Goal: Information Seeking & Learning: Learn about a topic

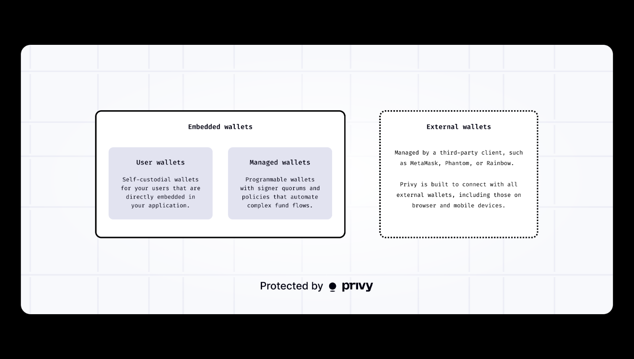
scroll to position [236, 0]
click at [394, 75] on img at bounding box center [317, 180] width 592 height 270
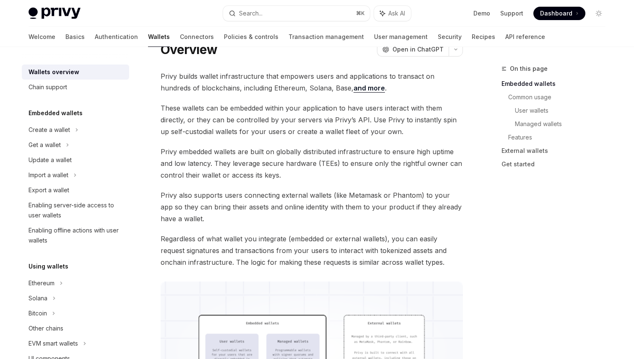
scroll to position [0, 0]
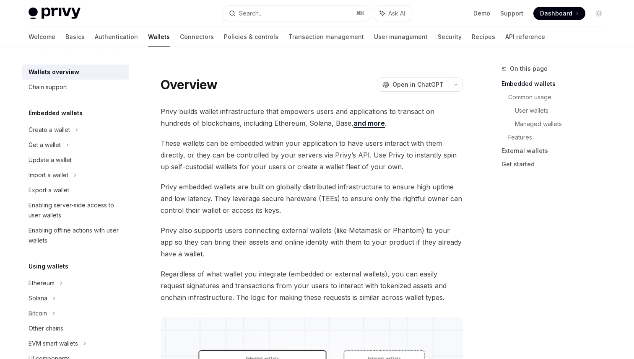
click at [148, 34] on link "Wallets" at bounding box center [159, 37] width 22 height 20
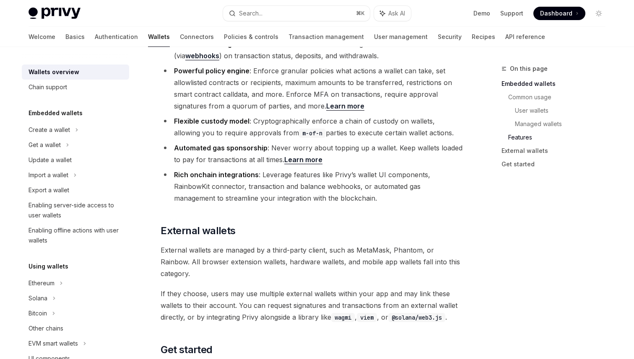
scroll to position [1300, 0]
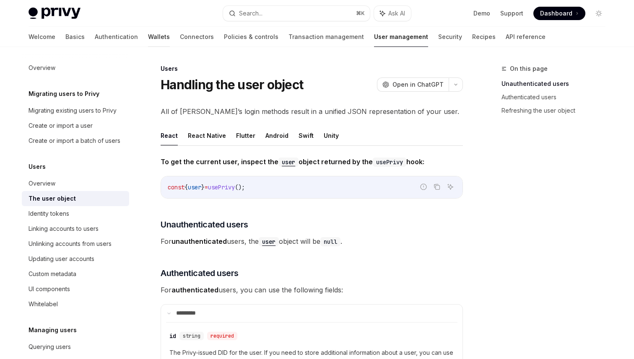
click at [148, 34] on link "Wallets" at bounding box center [159, 37] width 22 height 20
type textarea "*"
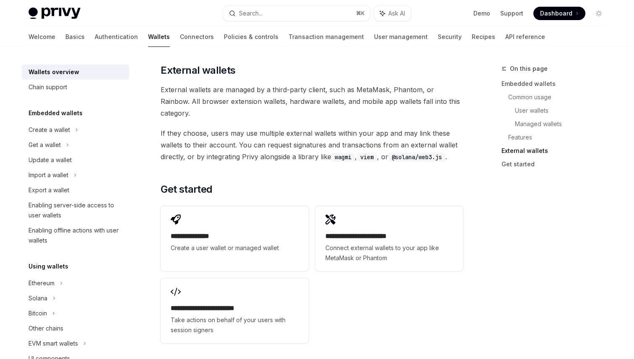
scroll to position [1243, 0]
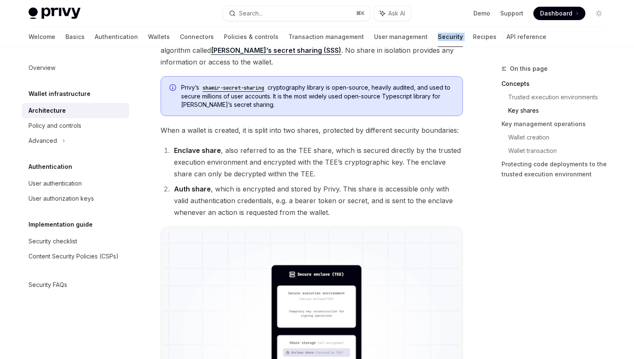
scroll to position [734, 0]
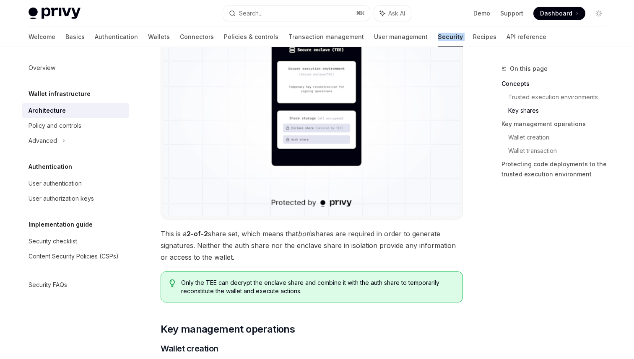
click at [323, 75] on img at bounding box center [312, 110] width 296 height 211
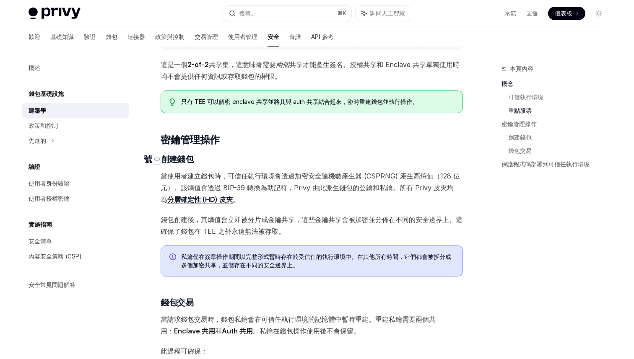
scroll to position [776, 0]
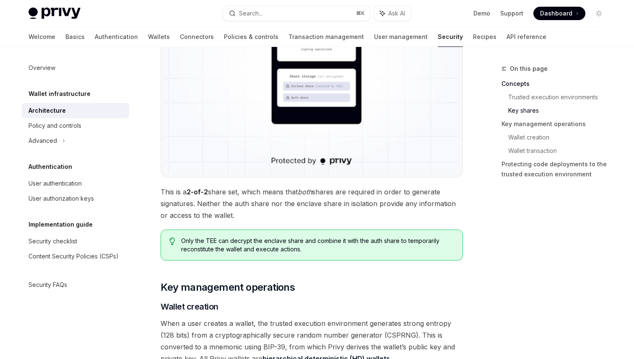
click at [342, 207] on span "This is a 2-of-2 share set, which means that both shares are required in order …" at bounding box center [312, 203] width 302 height 35
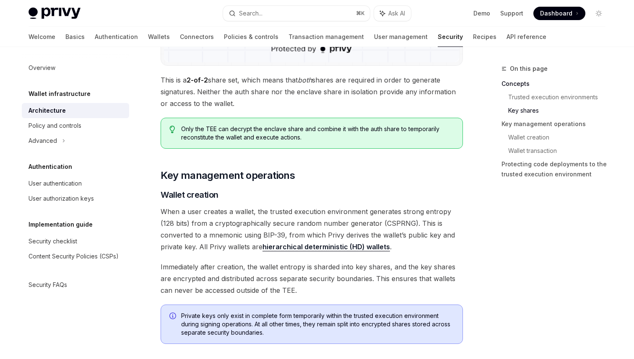
scroll to position [1005, 0]
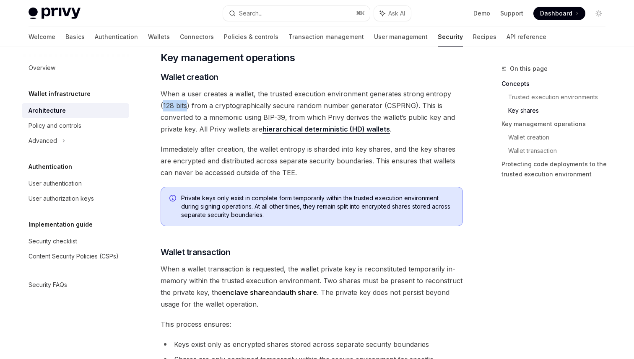
drag, startPoint x: 452, startPoint y: 95, endPoint x: 171, endPoint y: 109, distance: 281.2
click at [171, 109] on span "When a user creates a wallet, the trusted execution environment generates stron…" at bounding box center [312, 111] width 302 height 47
click at [190, 118] on span "When a user creates a wallet, the trusted execution environment generates stron…" at bounding box center [312, 111] width 302 height 47
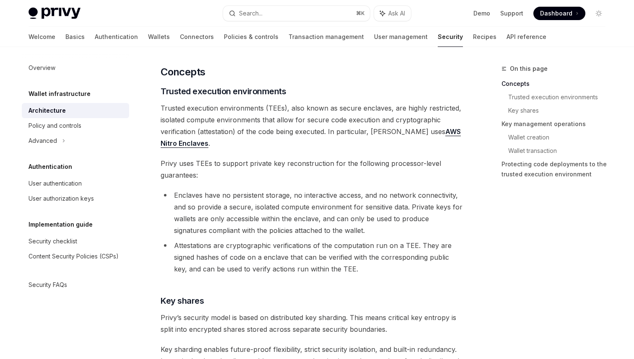
scroll to position [379, 0]
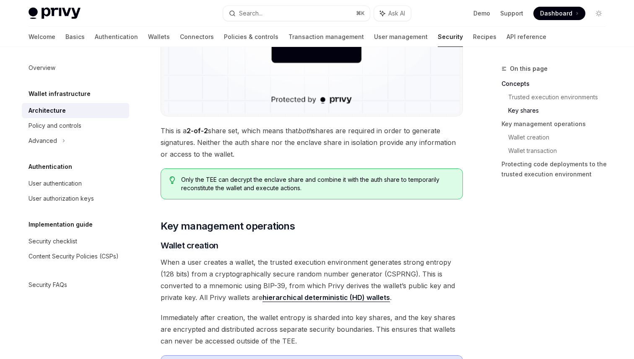
click at [342, 152] on span "This is a 2-of-2 share set, which means that both shares are required in order …" at bounding box center [312, 142] width 302 height 35
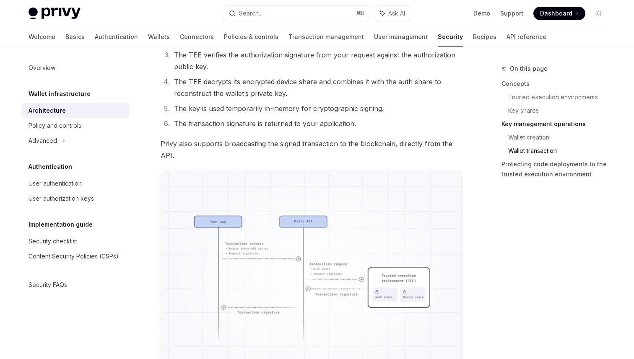
scroll to position [1554, 0]
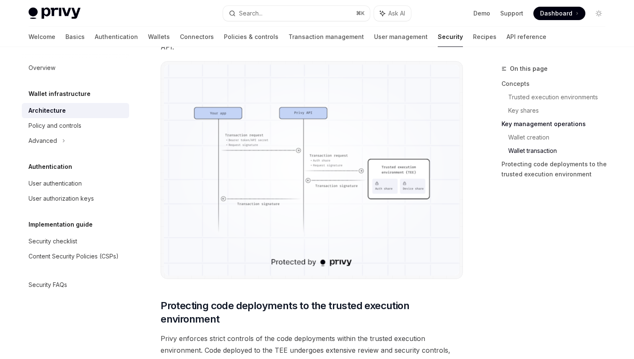
click at [288, 146] on img at bounding box center [312, 170] width 296 height 211
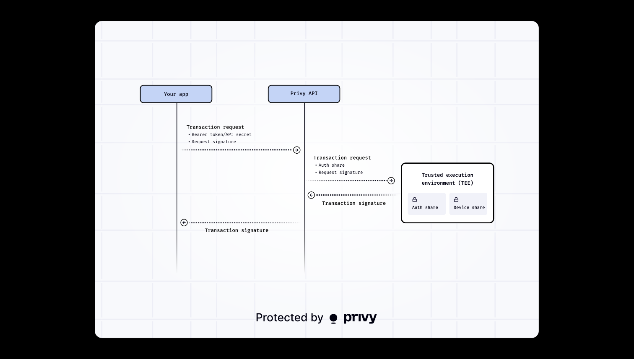
click at [288, 146] on img at bounding box center [317, 179] width 444 height 317
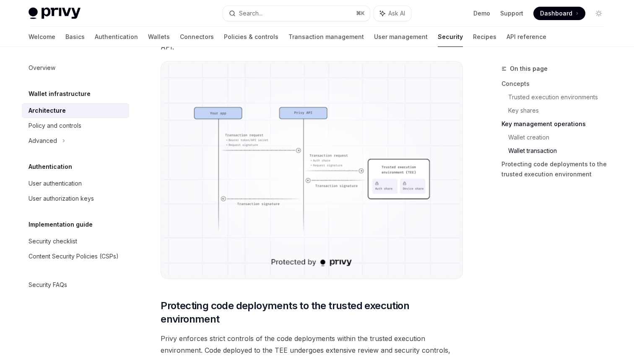
click at [288, 146] on img at bounding box center [312, 170] width 296 height 211
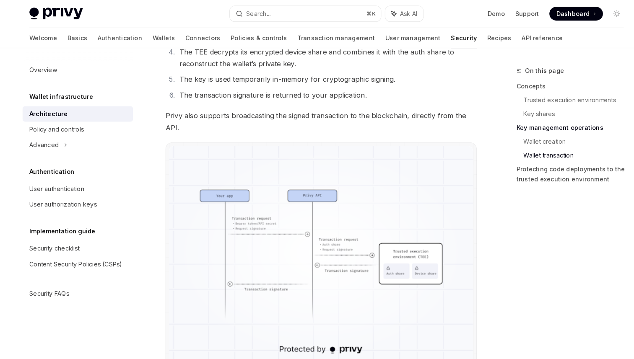
scroll to position [1471, 0]
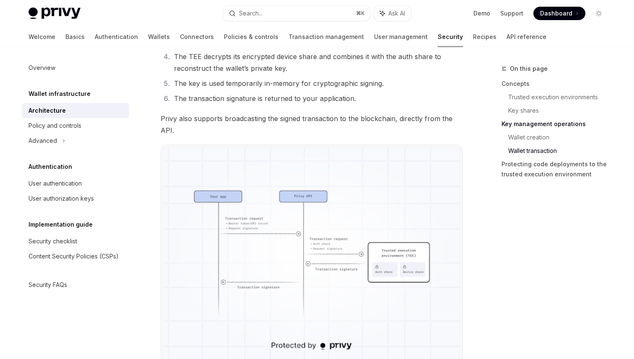
click at [361, 122] on span "Privy also supports broadcasting the signed transaction to the blockchain, dire…" at bounding box center [312, 124] width 302 height 23
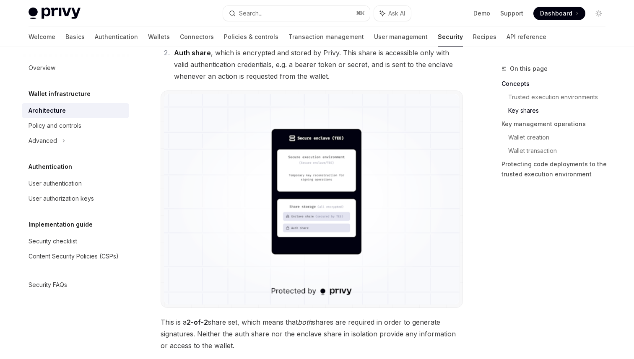
scroll to position [634, 0]
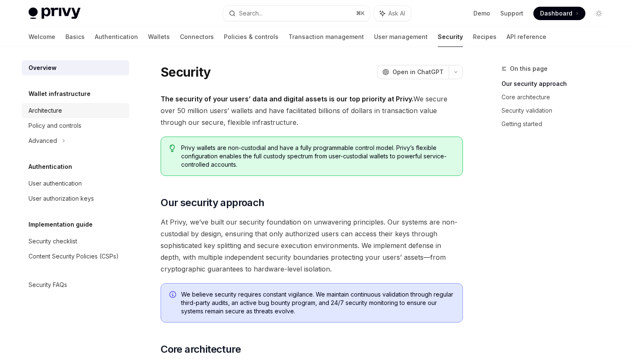
click at [63, 113] on div "Architecture" at bounding box center [77, 111] width 96 height 10
type textarea "*"
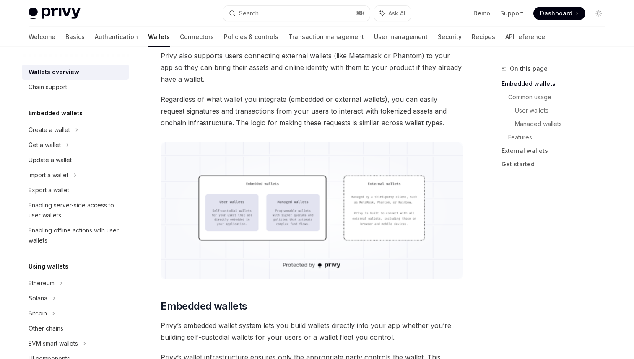
scroll to position [170, 0]
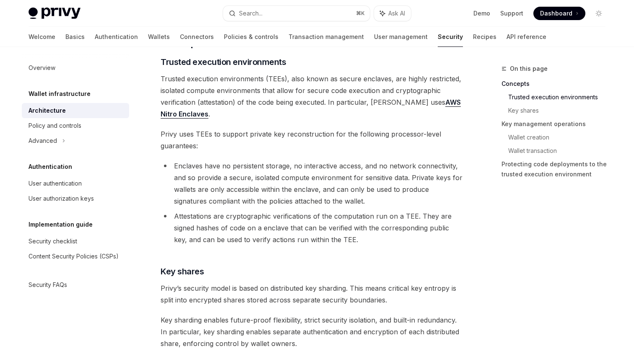
scroll to position [173, 0]
click at [272, 112] on span "Trusted execution environments (TEEs), also known as secure enclaves, are highl…" at bounding box center [312, 95] width 302 height 47
drag, startPoint x: 370, startPoint y: 101, endPoint x: 368, endPoint y: 109, distance: 8.6
click at [368, 109] on span "Trusted execution environments (TEEs), also known as secure enclaves, are highl…" at bounding box center [312, 95] width 302 height 47
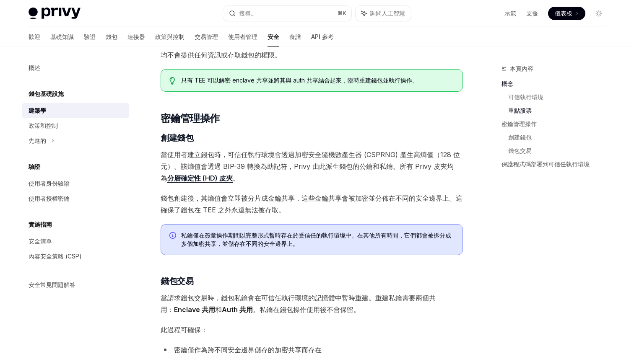
scroll to position [812, 0]
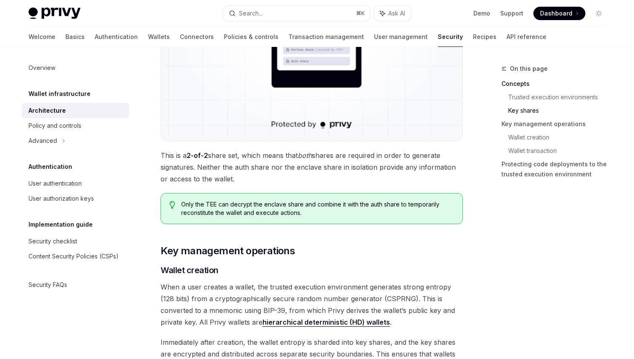
click at [340, 181] on span "This is a 2-of-2 share set, which means that both shares are required in order …" at bounding box center [312, 167] width 302 height 35
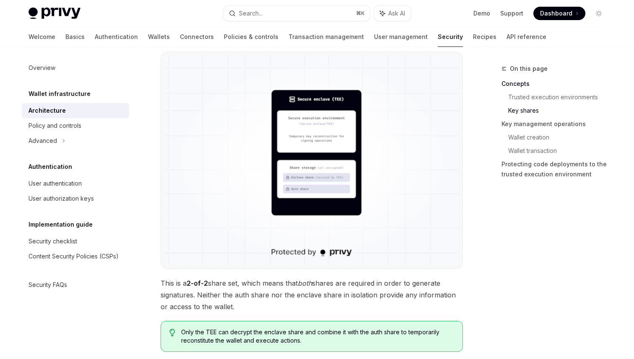
scroll to position [681, 0]
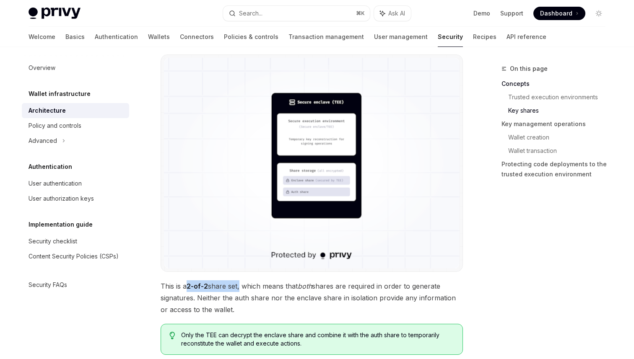
drag, startPoint x: 189, startPoint y: 287, endPoint x: 241, endPoint y: 286, distance: 52.8
click at [241, 286] on span "This is a 2-of-2 share set, which means that both shares are required in order …" at bounding box center [312, 297] width 302 height 35
click at [235, 161] on img at bounding box center [312, 163] width 296 height 211
click at [461, 273] on div "Privy’s security architecture combines trusted execution environments (TEEs) wi…" at bounding box center [312, 366] width 302 height 1884
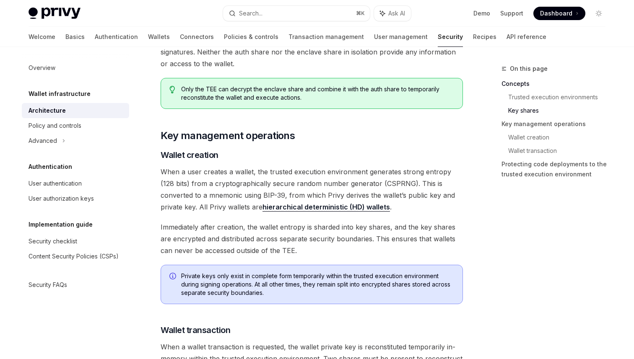
scroll to position [959, 0]
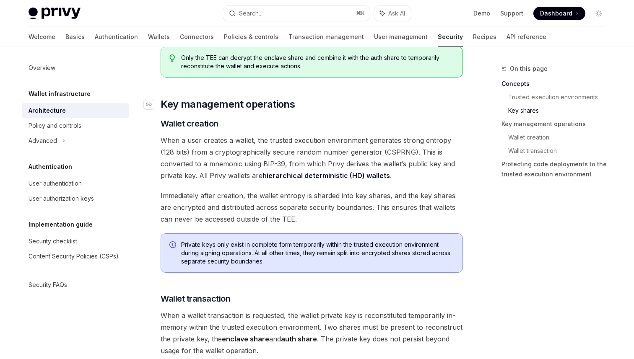
click at [351, 110] on h2 "​ Key management operations" at bounding box center [312, 104] width 302 height 13
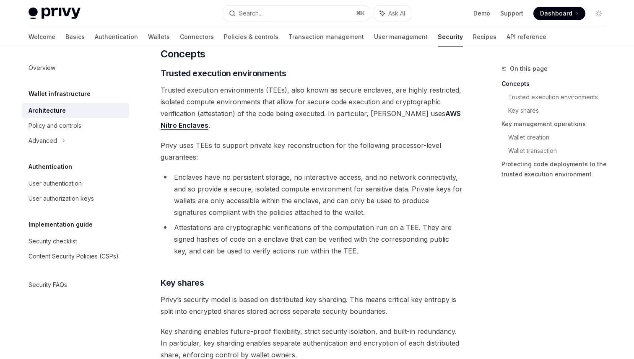
scroll to position [0, 0]
